Goal: Task Accomplishment & Management: Manage account settings

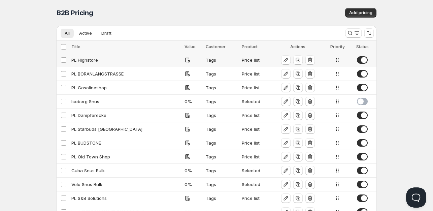
click at [91, 59] on div "PL Highstore" at bounding box center [125, 60] width 109 height 7
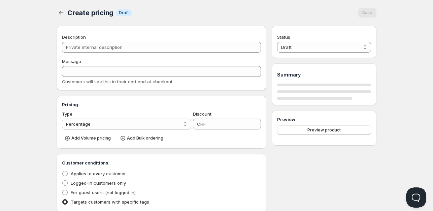
type input "PL Highstore"
type input "PL_HIGHSTORE"
radio input "true"
select select "1"
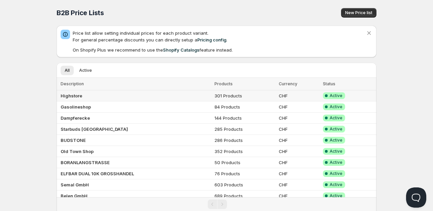
click at [75, 95] on b "Highstore" at bounding box center [72, 95] width 22 height 5
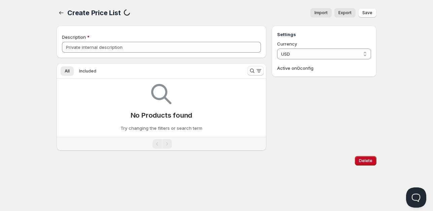
type input "Highstore"
select select "CHF"
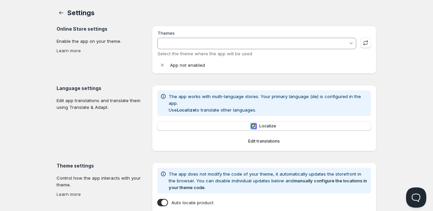
type input "Aktualisierte Kopie von Warehouse"
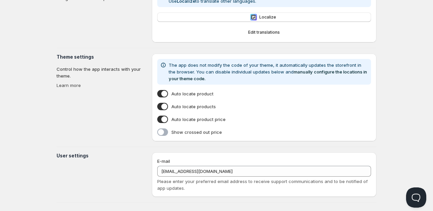
scroll to position [169, 0]
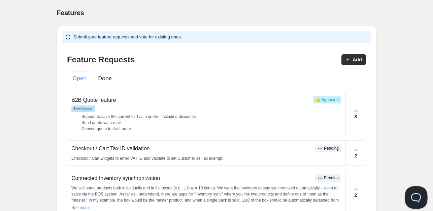
click at [413, 195] on button "Open Beacon popover" at bounding box center [415, 196] width 20 height 20
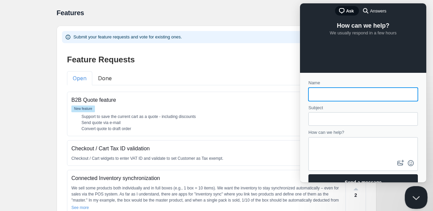
click at [418, 197] on button "Close Beacon popover" at bounding box center [415, 196] width 20 height 20
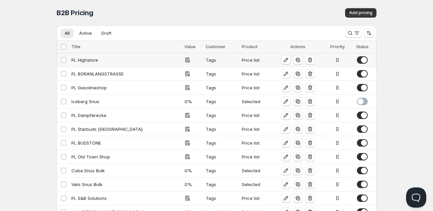
click at [87, 60] on div "PL Highstore" at bounding box center [125, 60] width 109 height 7
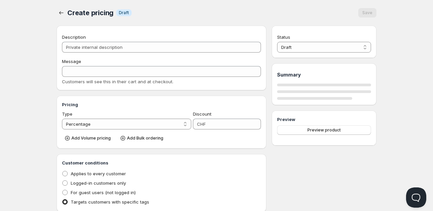
type input "PL Highstore"
type input "PL_HIGHSTORE"
radio input "true"
select select "1"
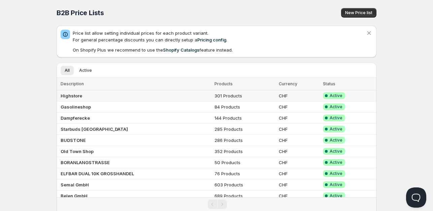
click at [76, 96] on b "Highstore" at bounding box center [72, 95] width 22 height 5
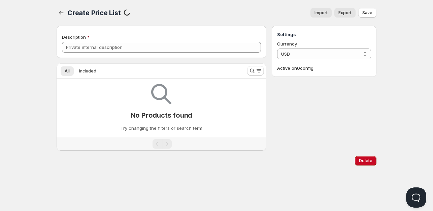
type input "Highstore"
select select "CHF"
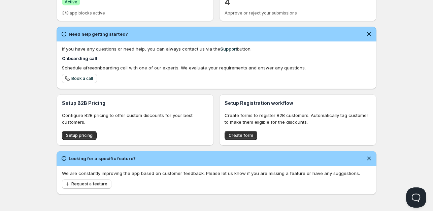
scroll to position [175, 0]
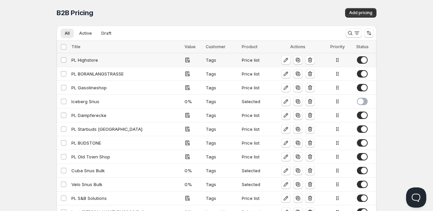
drag, startPoint x: 84, startPoint y: 60, endPoint x: 77, endPoint y: 58, distance: 7.5
click at [77, 58] on div "PL Highstore" at bounding box center [125, 60] width 109 height 7
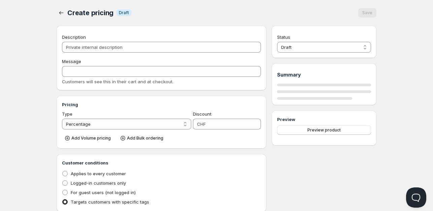
type input "PL Highstore"
type input "PL_HIGHSTORE"
radio input "true"
select select "1"
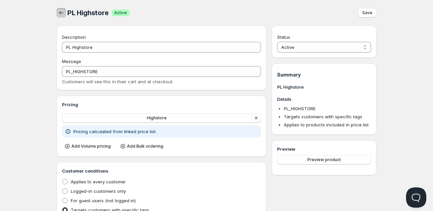
click at [62, 11] on icon "button" at bounding box center [61, 12] width 7 height 7
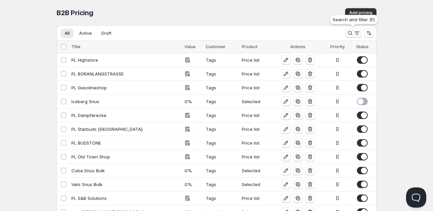
click at [351, 32] on icon "Search and filter results" at bounding box center [350, 33] width 7 height 7
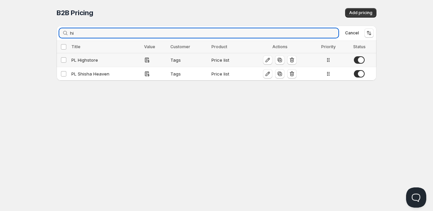
type input "h"
